Goal: Information Seeking & Learning: Learn about a topic

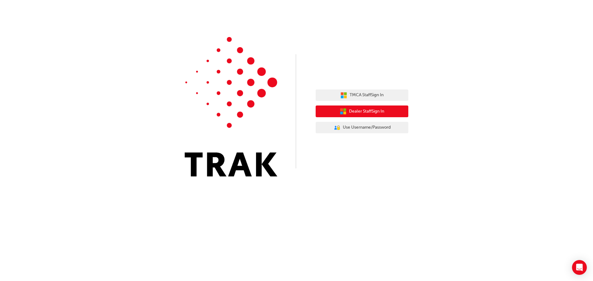
click at [361, 110] on span "Dealer Staff Sign In" at bounding box center [366, 111] width 35 height 7
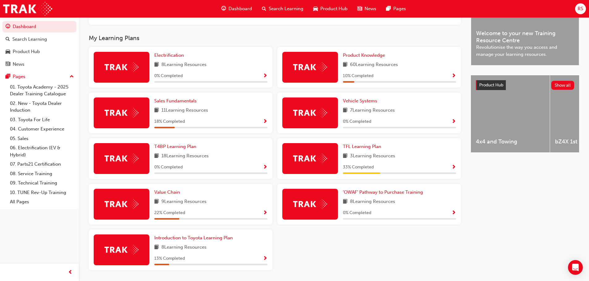
scroll to position [185, 0]
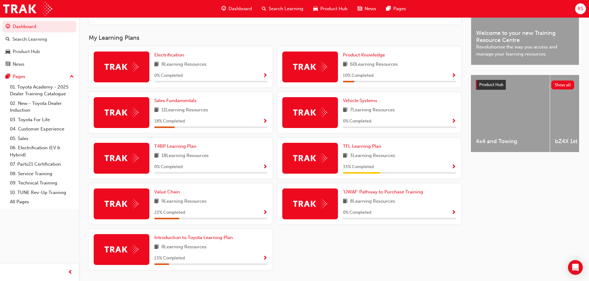
click at [412, 67] on div "60 Learning Resources" at bounding box center [399, 65] width 113 height 8
click at [376, 58] on span "Product Knowledge" at bounding box center [364, 55] width 42 height 6
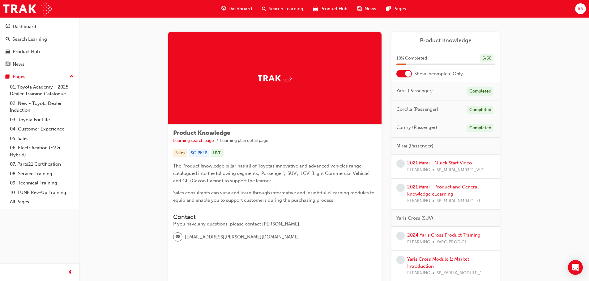
click at [277, 7] on span "Search Learning" at bounding box center [286, 8] width 35 height 7
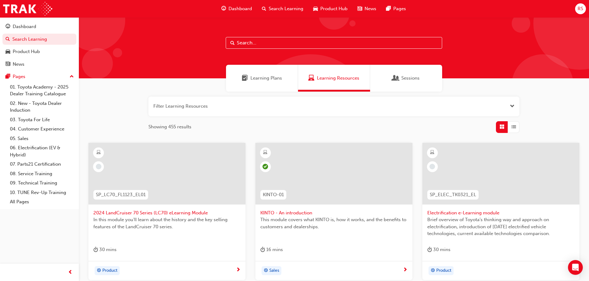
click at [282, 44] on input "text" at bounding box center [334, 43] width 216 height 12
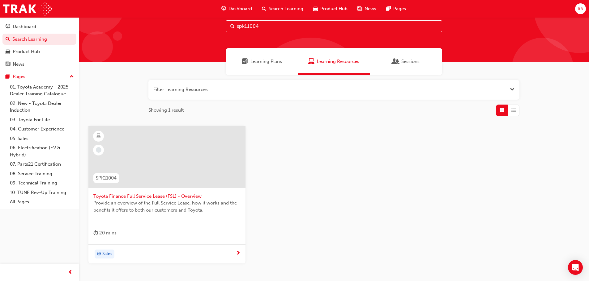
scroll to position [31, 0]
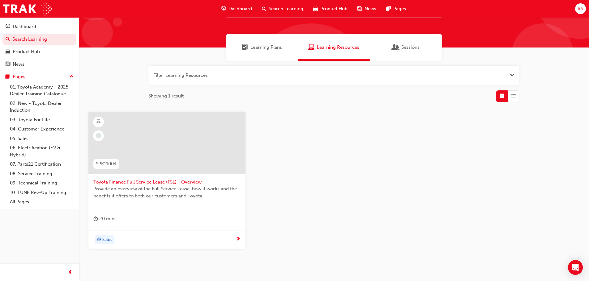
type input "spk11004"
click at [142, 180] on span "Toyota Finance Full Service Lease (FSL) - Overview" at bounding box center [166, 182] width 147 height 7
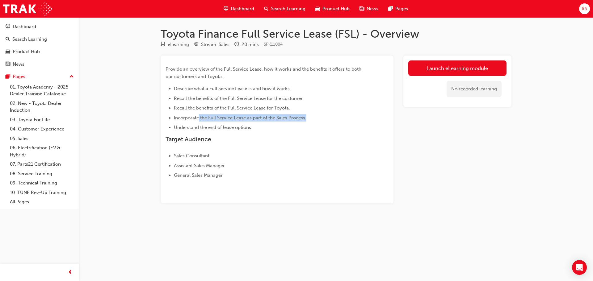
drag, startPoint x: 198, startPoint y: 119, endPoint x: 320, endPoint y: 120, distance: 121.4
click at [320, 120] on li "Incorporate the Full Service Lease as part of the Sales Process." at bounding box center [270, 117] width 193 height 7
drag, startPoint x: 175, startPoint y: 109, endPoint x: 319, endPoint y: 110, distance: 144.0
click at [319, 110] on li "Recall the benefits of the Full Service Lease for Toyota." at bounding box center [270, 107] width 193 height 7
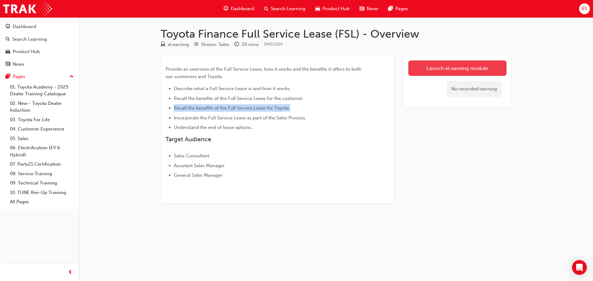
click at [451, 62] on link "Launch eLearning module" at bounding box center [457, 68] width 98 height 15
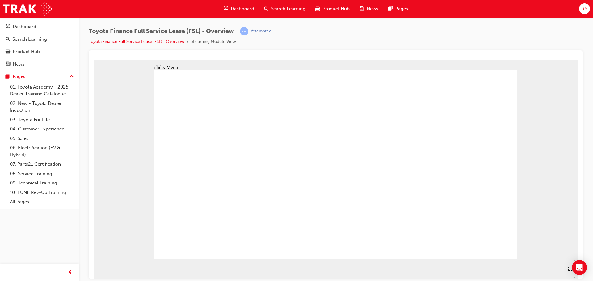
drag, startPoint x: 197, startPoint y: 136, endPoint x: 193, endPoint y: 138, distance: 4.4
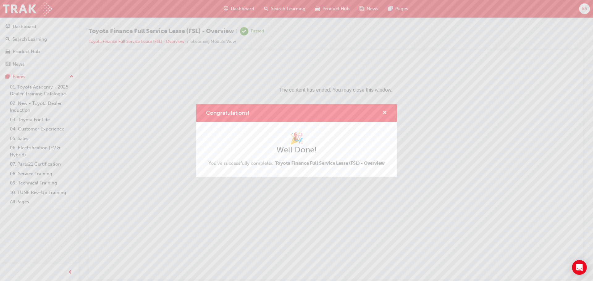
drag, startPoint x: 385, startPoint y: 114, endPoint x: 283, endPoint y: 50, distance: 120.6
click at [385, 114] on span "cross-icon" at bounding box center [385, 114] width 5 height 6
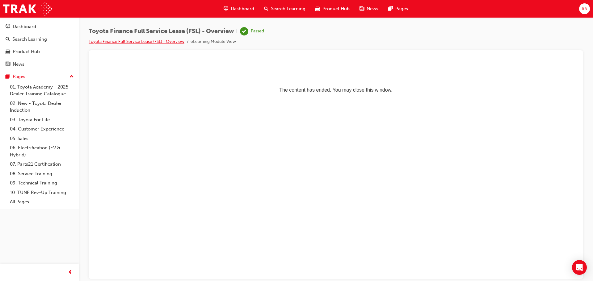
click at [161, 41] on link "Toyota Finance Full Service Lease (FSL) - Overview" at bounding box center [137, 41] width 96 height 5
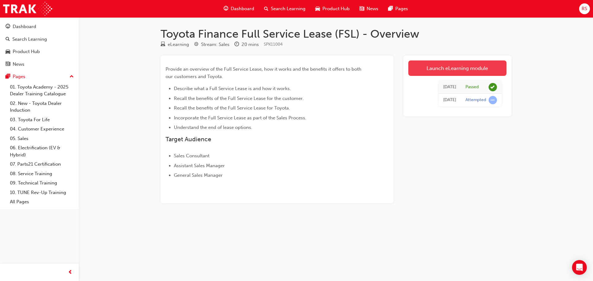
click at [465, 67] on link "Launch eLearning module" at bounding box center [457, 68] width 98 height 15
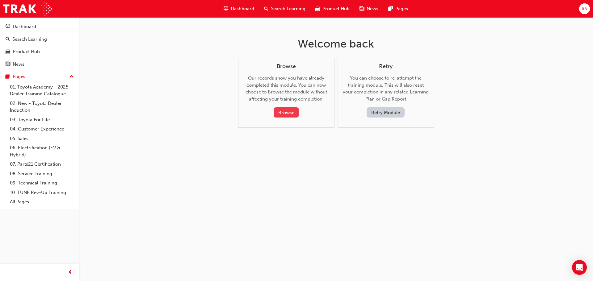
click at [286, 110] on button "Browse" at bounding box center [286, 113] width 25 height 10
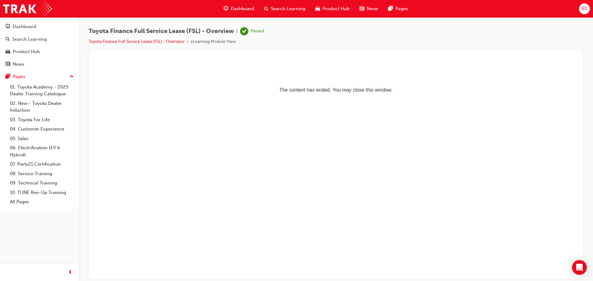
click at [249, 98] on html "The content has ended. You may close this window." at bounding box center [336, 79] width 485 height 38
click at [333, 4] on div "Product Hub" at bounding box center [333, 8] width 44 height 13
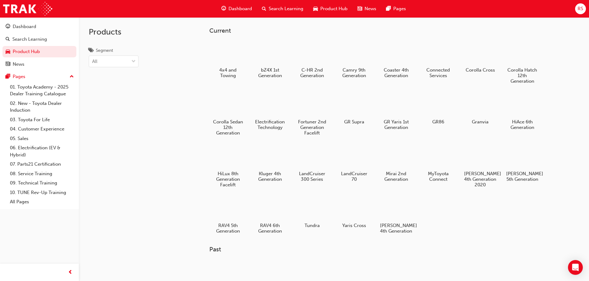
click at [286, 7] on span "Search Learning" at bounding box center [286, 8] width 35 height 7
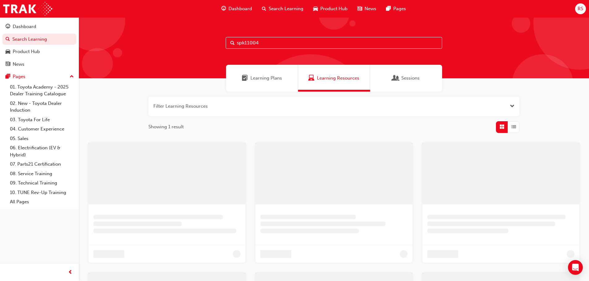
click at [239, 11] on span "Dashboard" at bounding box center [239, 8] width 23 height 7
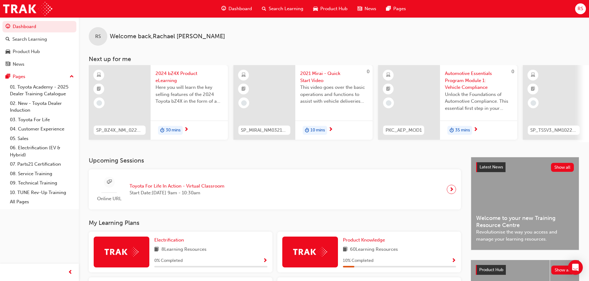
click at [282, 12] on span "Search Learning" at bounding box center [286, 8] width 35 height 7
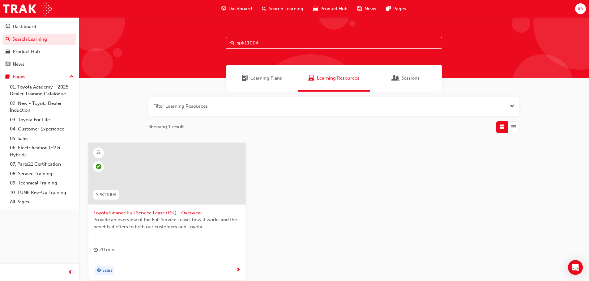
click at [413, 80] on span "Sessions" at bounding box center [410, 78] width 18 height 7
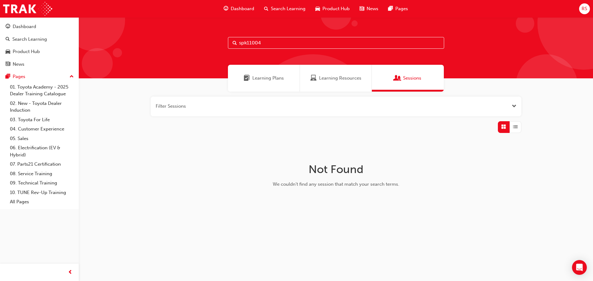
click at [332, 72] on div "Learning Resources" at bounding box center [336, 78] width 72 height 27
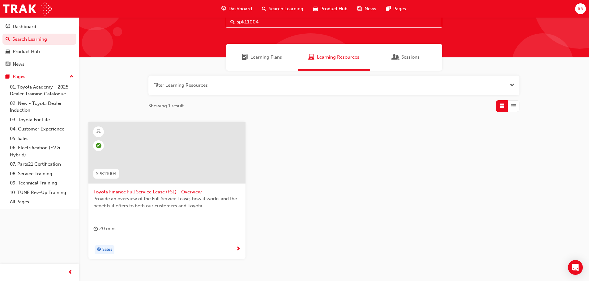
scroll to position [31, 0]
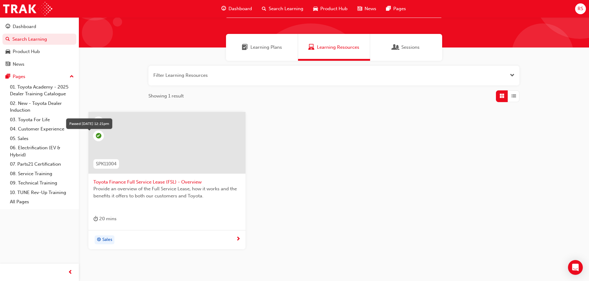
click at [97, 134] on span "learningRecordVerb_PASS-icon" at bounding box center [99, 136] width 6 height 6
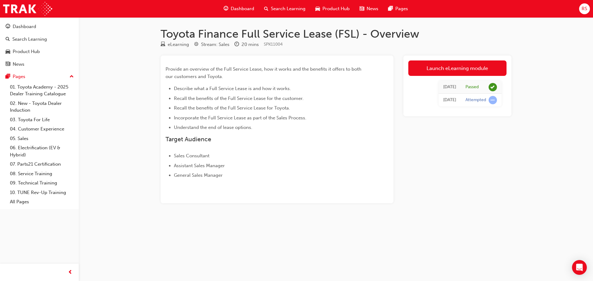
click at [243, 6] on span "Dashboard" at bounding box center [242, 8] width 23 height 7
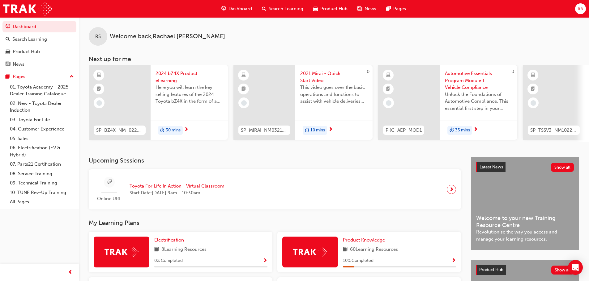
click at [231, 9] on span "Dashboard" at bounding box center [239, 8] width 23 height 7
click at [329, 12] on span "Product Hub" at bounding box center [333, 8] width 27 height 7
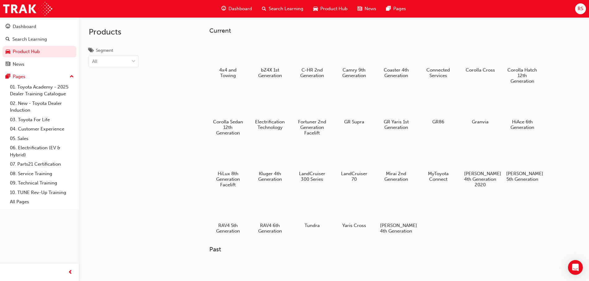
click at [302, 9] on span "Search Learning" at bounding box center [286, 8] width 35 height 7
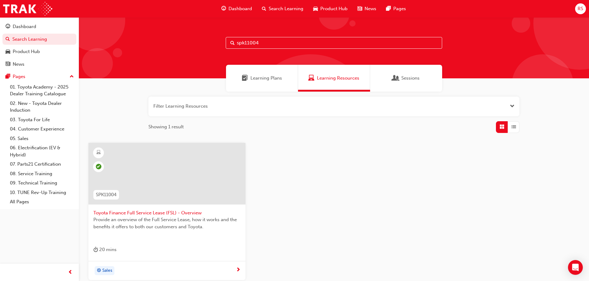
drag, startPoint x: 240, startPoint y: 37, endPoint x: 104, endPoint y: 35, distance: 135.7
click at [104, 35] on div "spk11004" at bounding box center [334, 47] width 510 height 61
